Goal: Check status: Check status

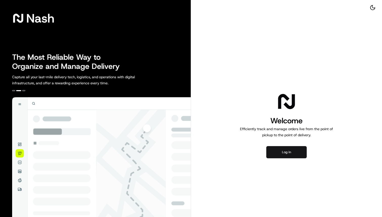
click at [288, 154] on button "Log in" at bounding box center [287, 152] width 40 height 12
